Goal: Task Accomplishment & Management: Use online tool/utility

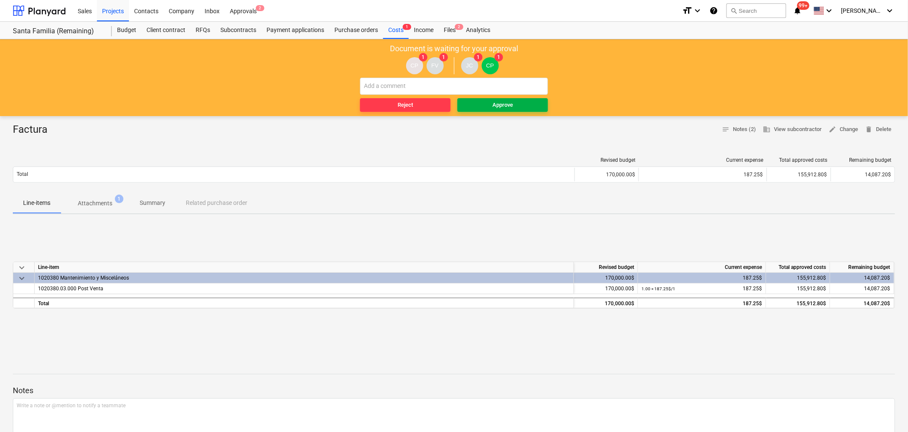
click at [509, 103] on div "Approve" at bounding box center [502, 105] width 20 height 10
click at [492, 102] on div "Approve" at bounding box center [502, 105] width 20 height 10
